Goal: Navigation & Orientation: Find specific page/section

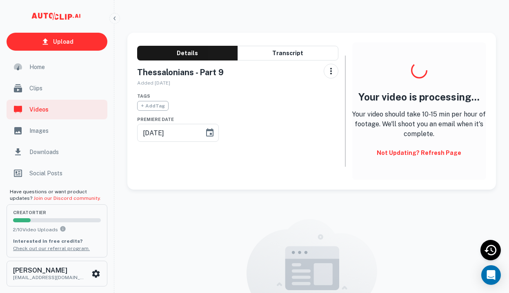
click at [58, 66] on span "Home" at bounding box center [65, 67] width 73 height 9
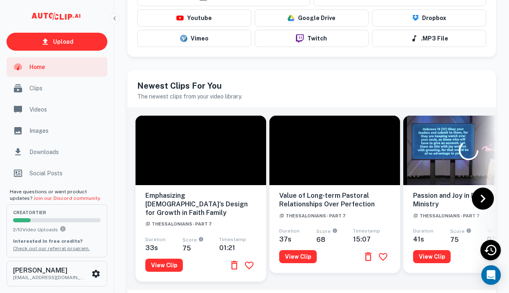
scroll to position [71, 0]
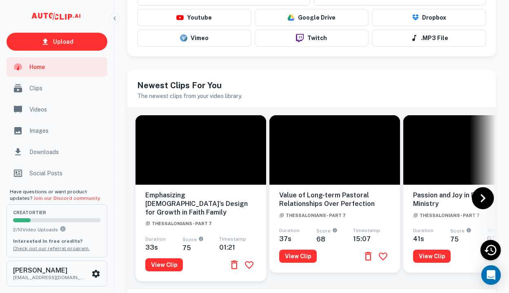
click at [67, 90] on span "Clips" at bounding box center [65, 88] width 73 height 9
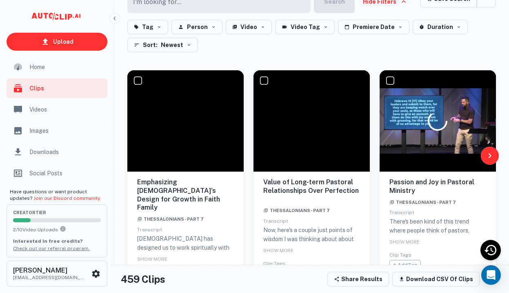
scroll to position [71, 0]
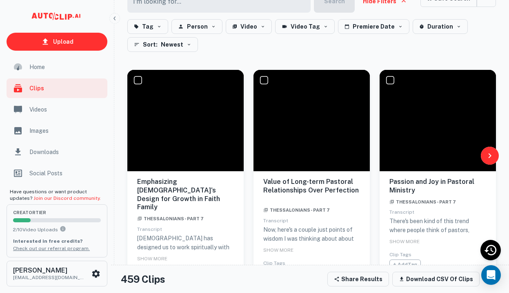
click at [45, 111] on span "Videos" at bounding box center [65, 109] width 73 height 9
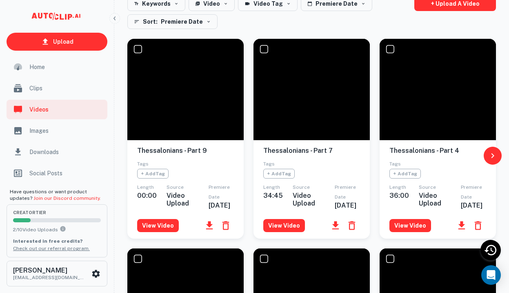
scroll to position [63, 0]
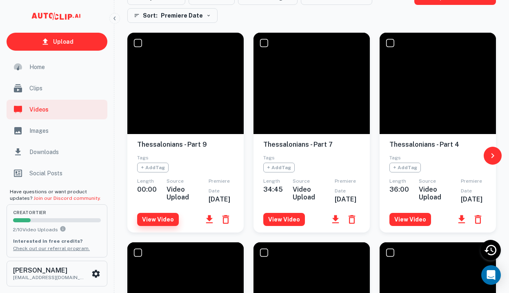
click at [165, 221] on button "View Video" at bounding box center [158, 219] width 42 height 13
